Goal: Information Seeking & Learning: Find specific fact

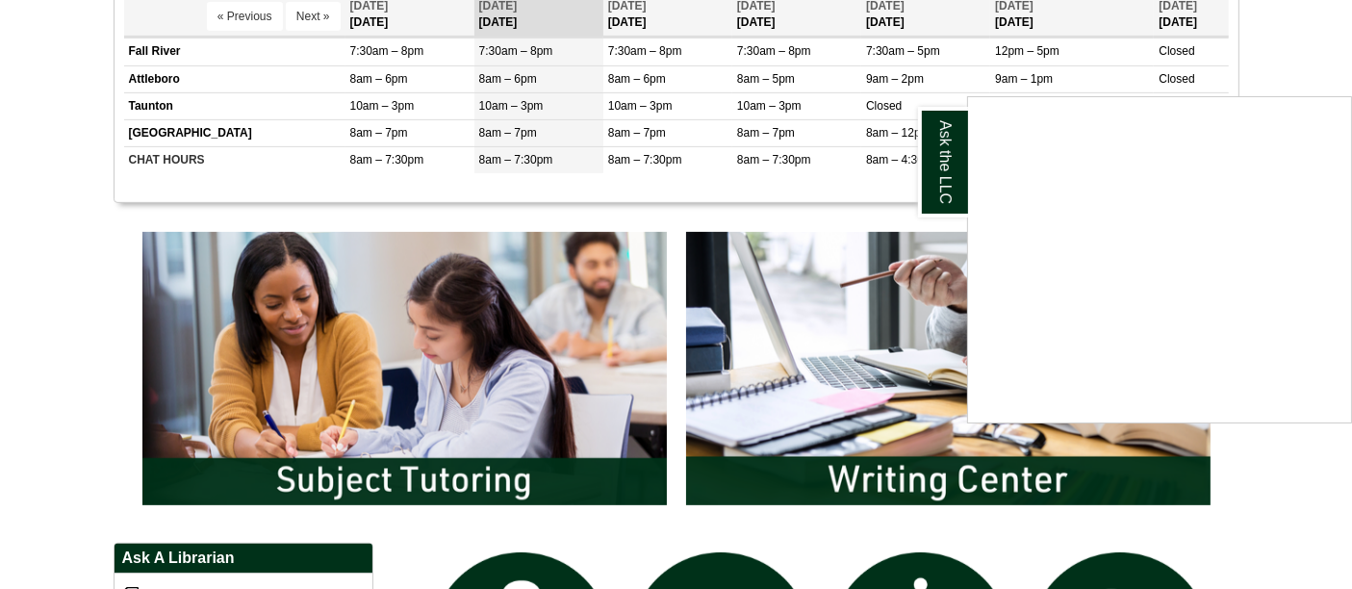
scroll to position [826, 0]
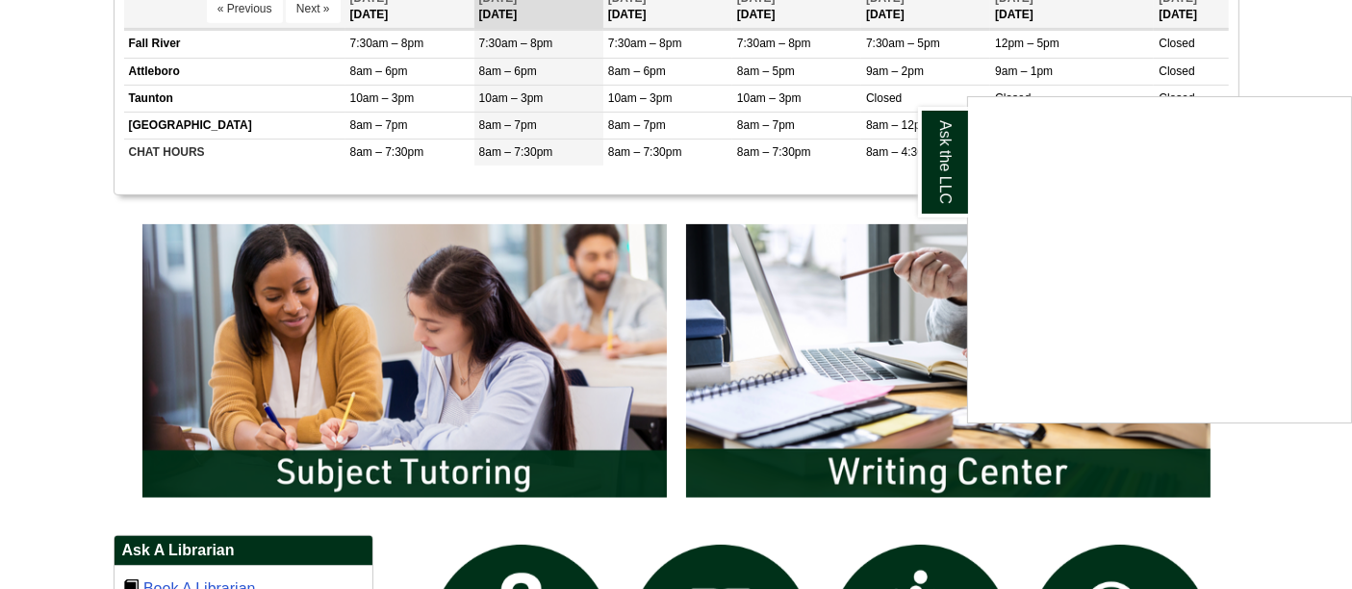
click at [566, 436] on div "Ask the LLC" at bounding box center [676, 294] width 1352 height 589
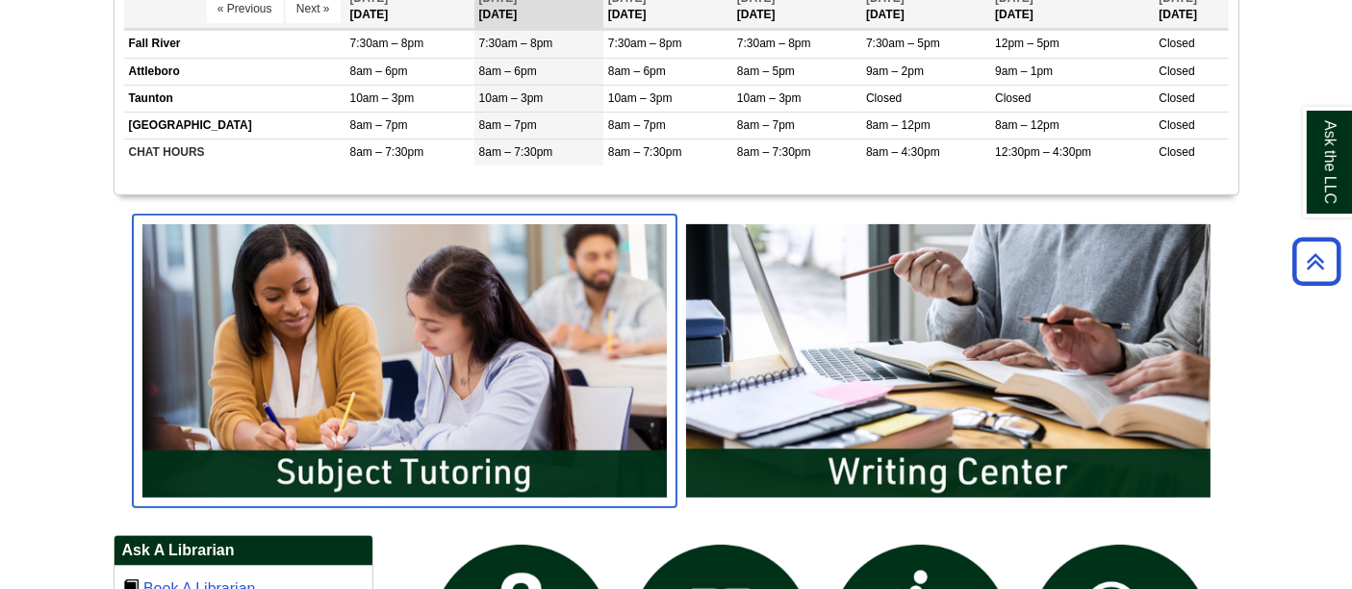
click at [530, 396] on img "slideshow" at bounding box center [405, 361] width 544 height 292
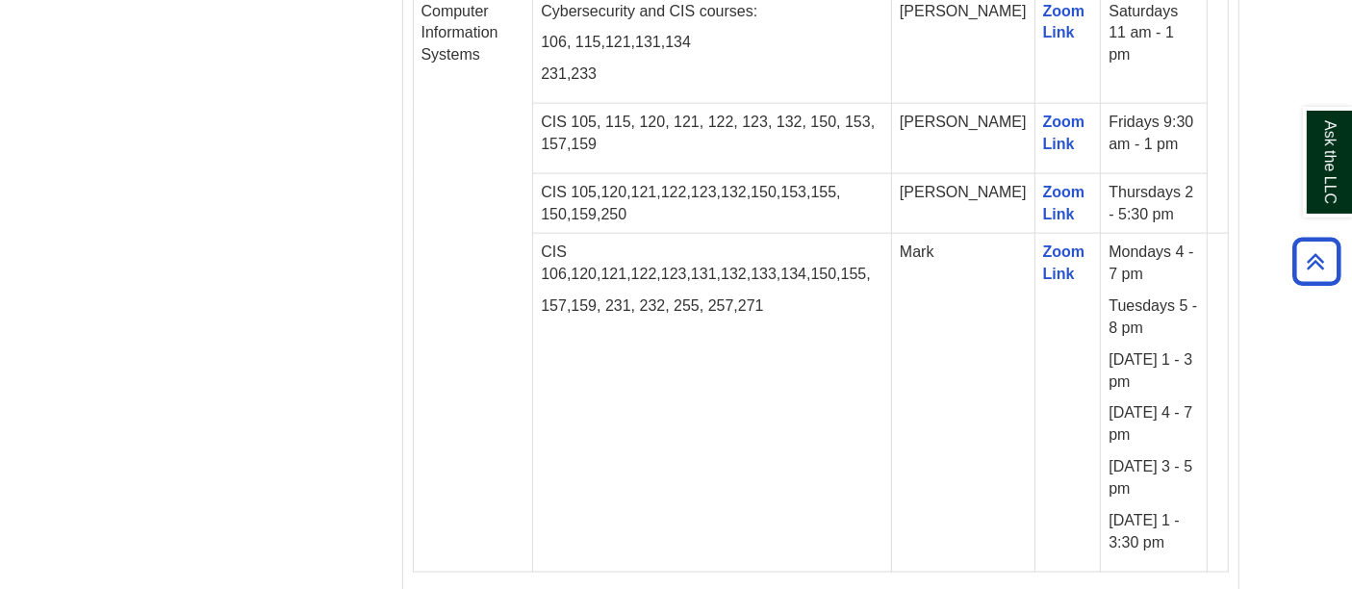
scroll to position [2520, 0]
drag, startPoint x: 1143, startPoint y: 502, endPoint x: 567, endPoint y: 94, distance: 706.0
click at [567, 94] on tbody "Subject Courses Tutor Zoom Link Schedule Computer Information Systems Cybersecu…" at bounding box center [820, 254] width 815 height 640
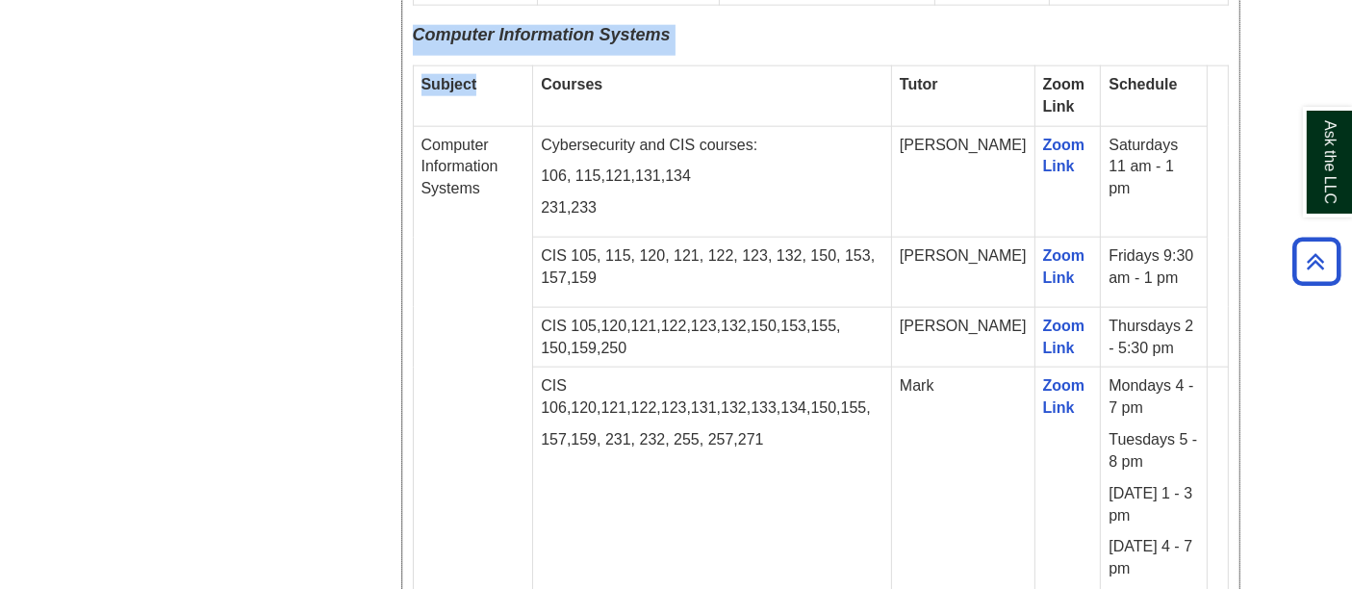
scroll to position [2384, 0]
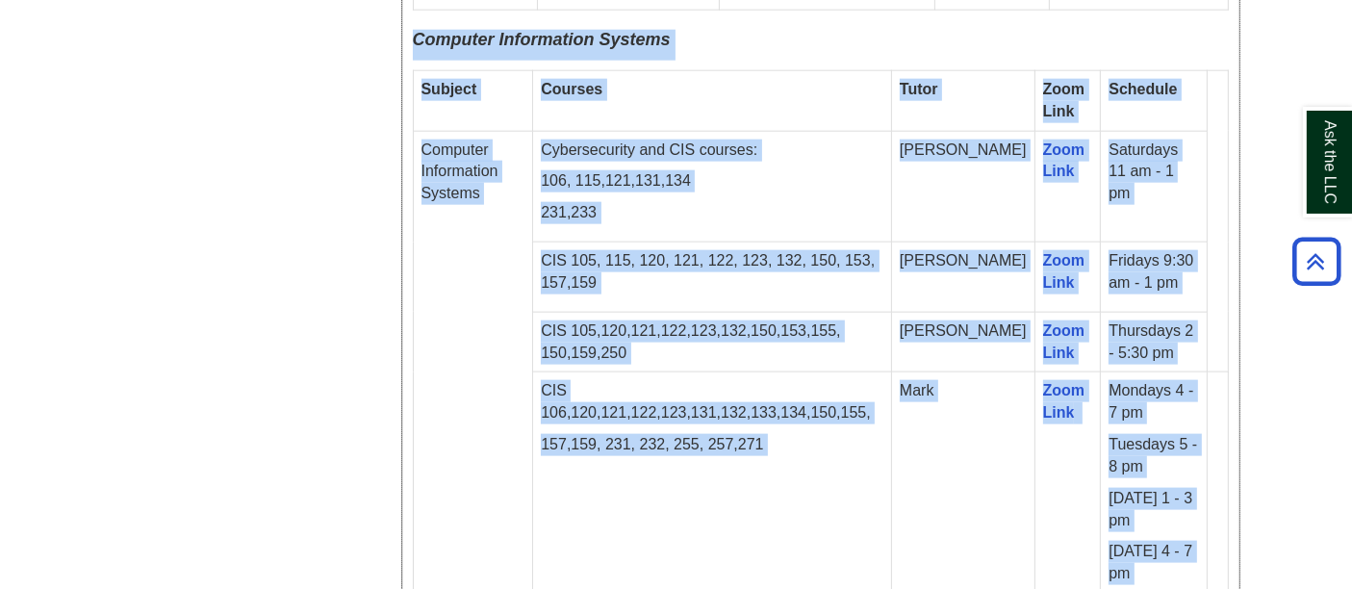
drag, startPoint x: 413, startPoint y: 5, endPoint x: 1189, endPoint y: 572, distance: 961.7
click at [1189, 572] on div "Fall 2025 Online Drop-In Schedule All remote drop-in tutoring is offered via Zo…" at bounding box center [821, 305] width 816 height 3512
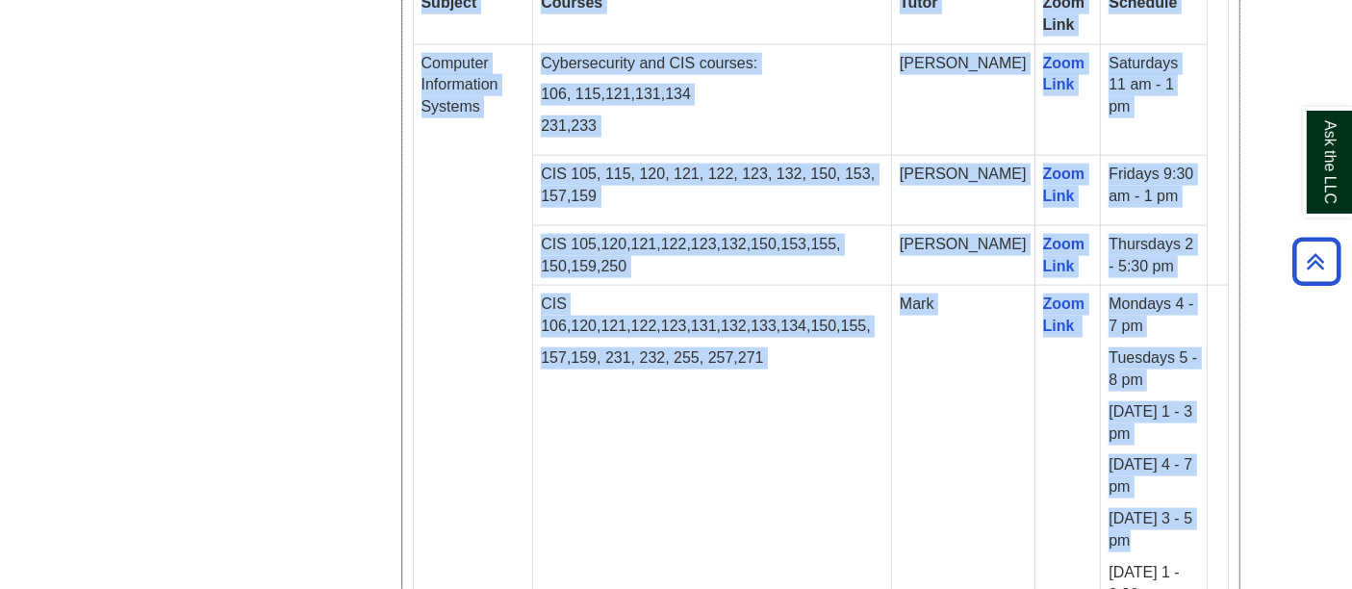
scroll to position [2473, 0]
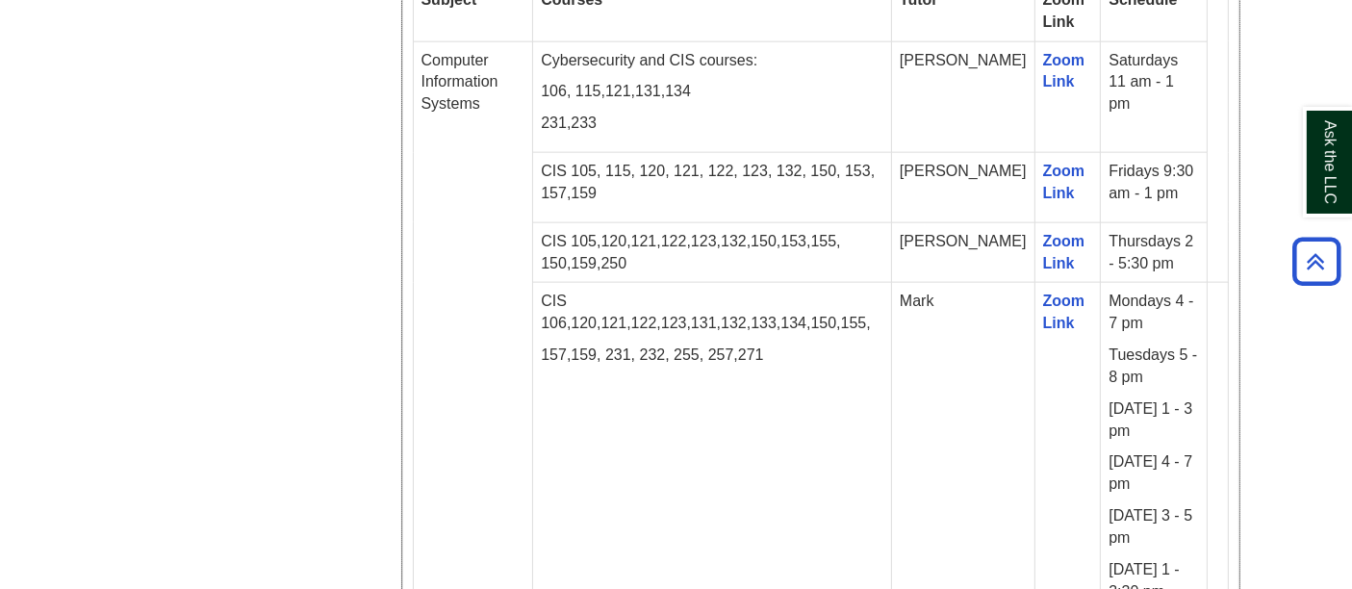
click at [1161, 559] on p "[DATE] 1 - 3:30 pm" at bounding box center [1153, 581] width 90 height 44
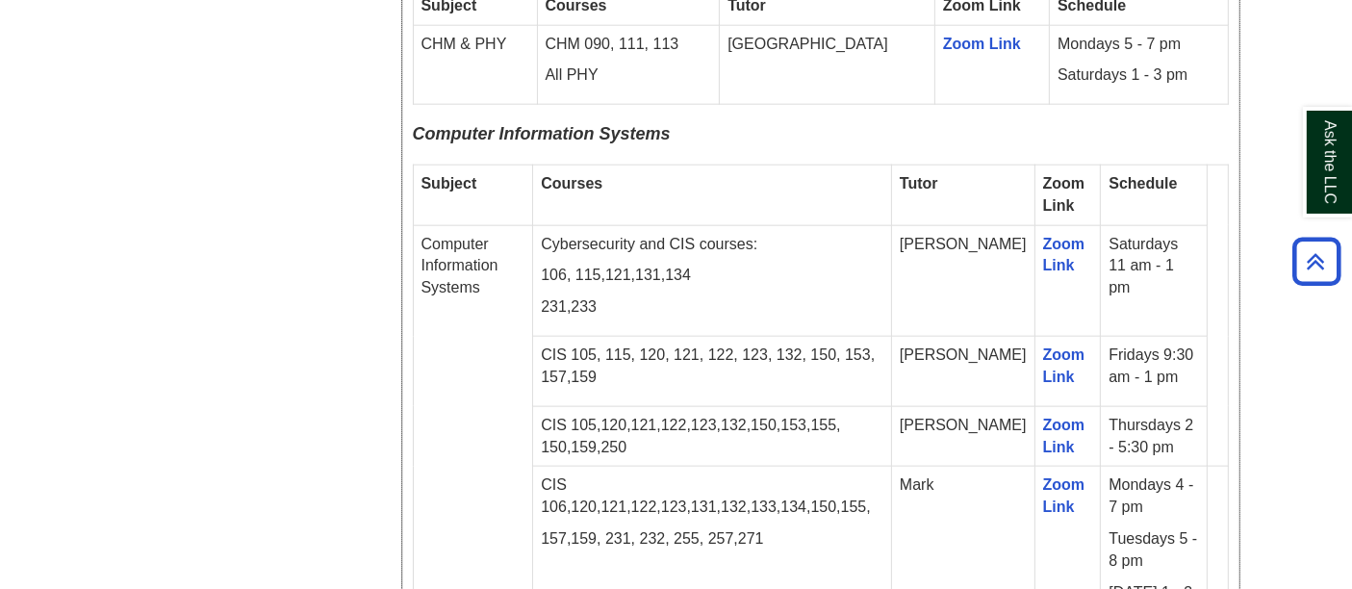
scroll to position [2277, 0]
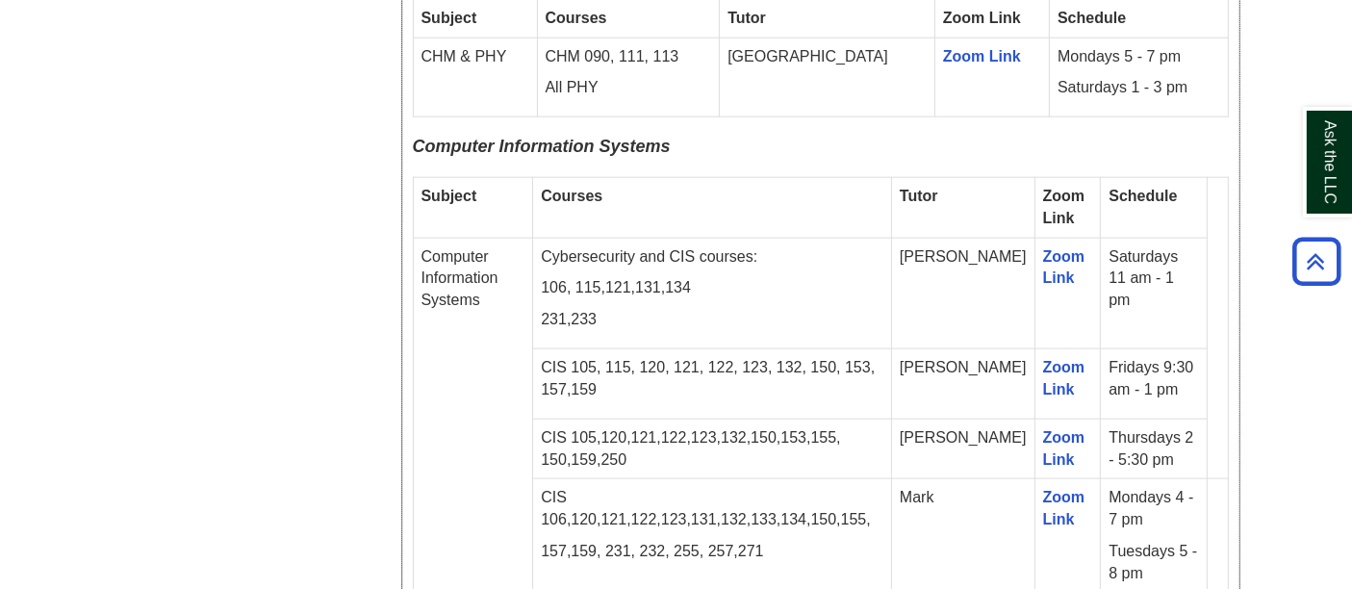
drag, startPoint x: 1161, startPoint y: 546, endPoint x: 408, endPoint y: 113, distance: 869.3
click at [408, 113] on div "Fall 2025 Online Drop-In Schedule All remote drop-in tutoring is offered via Zo…" at bounding box center [820, 411] width 835 height 3531
copy div "Computer Information Systems Subject Courses Tutor Zoom Link Schedule Computer …"
